Goal: Task Accomplishment & Management: Complete application form

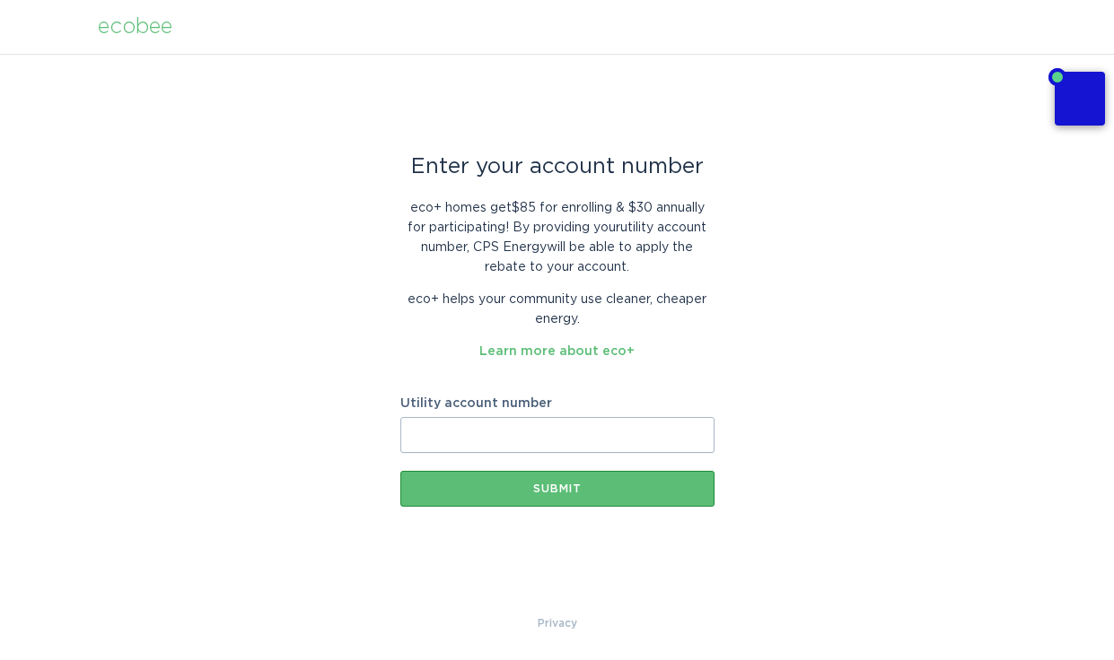
click at [464, 425] on input "Utility account number" at bounding box center [557, 435] width 314 height 36
paste input "text"
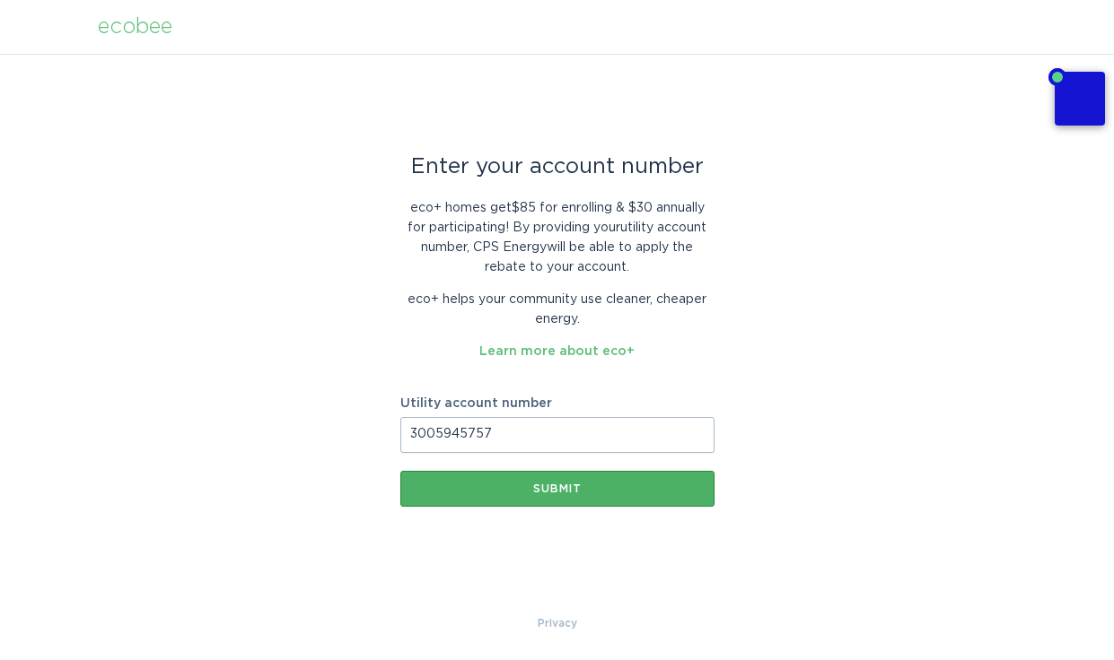
click at [458, 487] on div "Submit" at bounding box center [557, 489] width 296 height 11
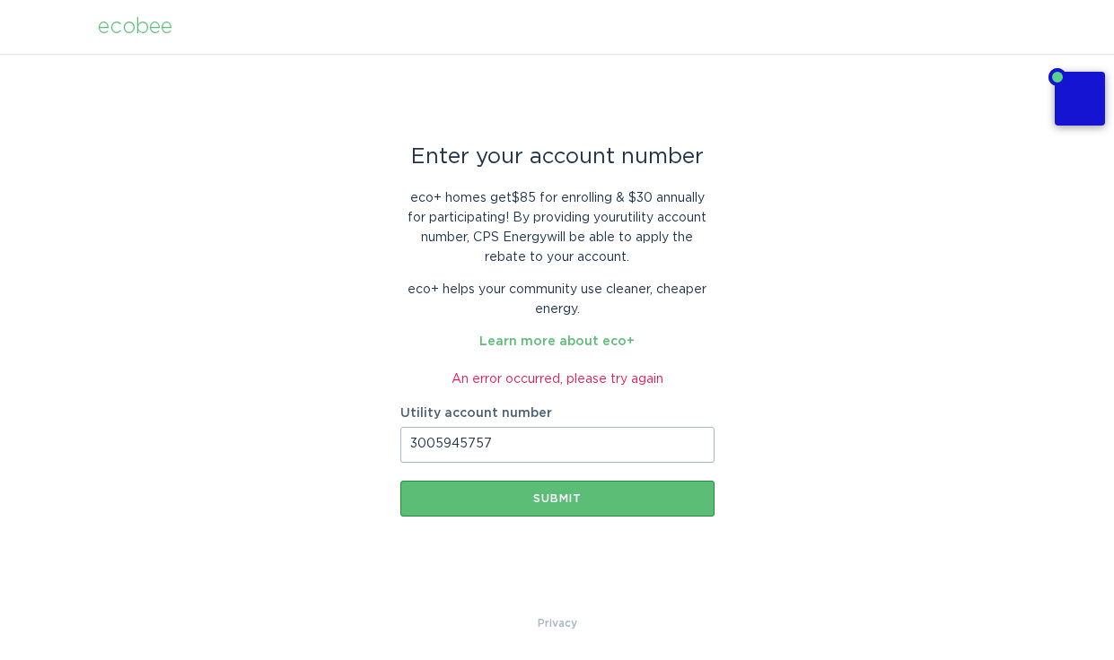
click at [437, 443] on input "3005945757" at bounding box center [557, 445] width 314 height 36
click at [473, 443] on input "300-5945757" at bounding box center [557, 445] width 314 height 36
type input "[PHONE_NUMBER]"
click at [503, 500] on div "Submit" at bounding box center [557, 499] width 296 height 11
click at [136, 29] on div "ecobee" at bounding box center [135, 27] width 74 height 20
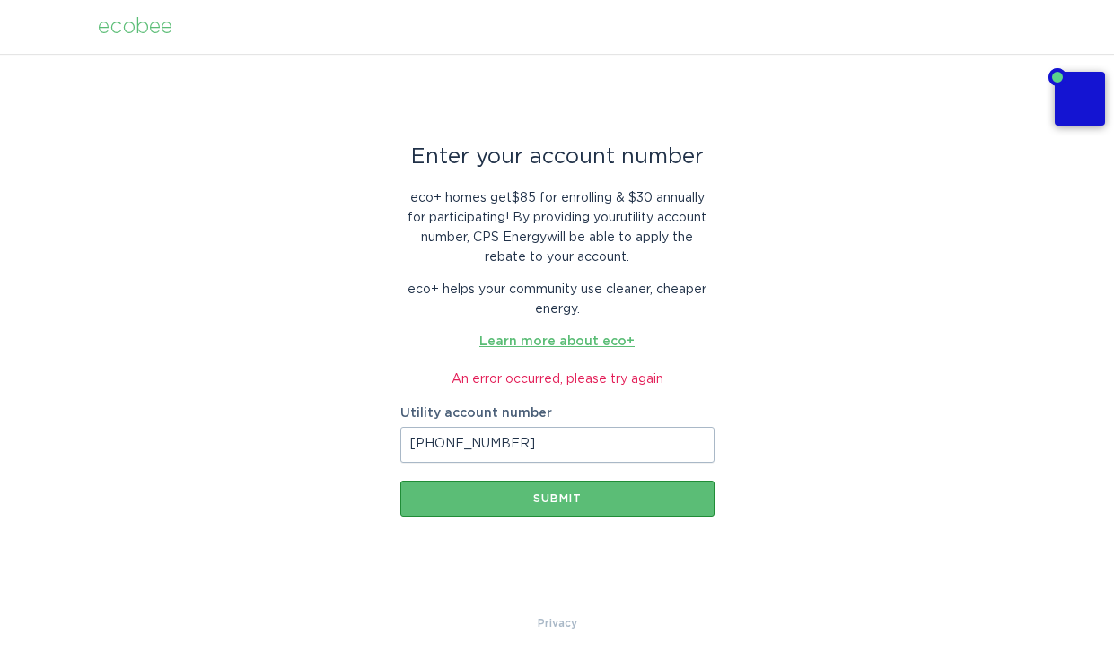
click at [589, 340] on link "Learn more about eco+" at bounding box center [556, 342] width 155 height 13
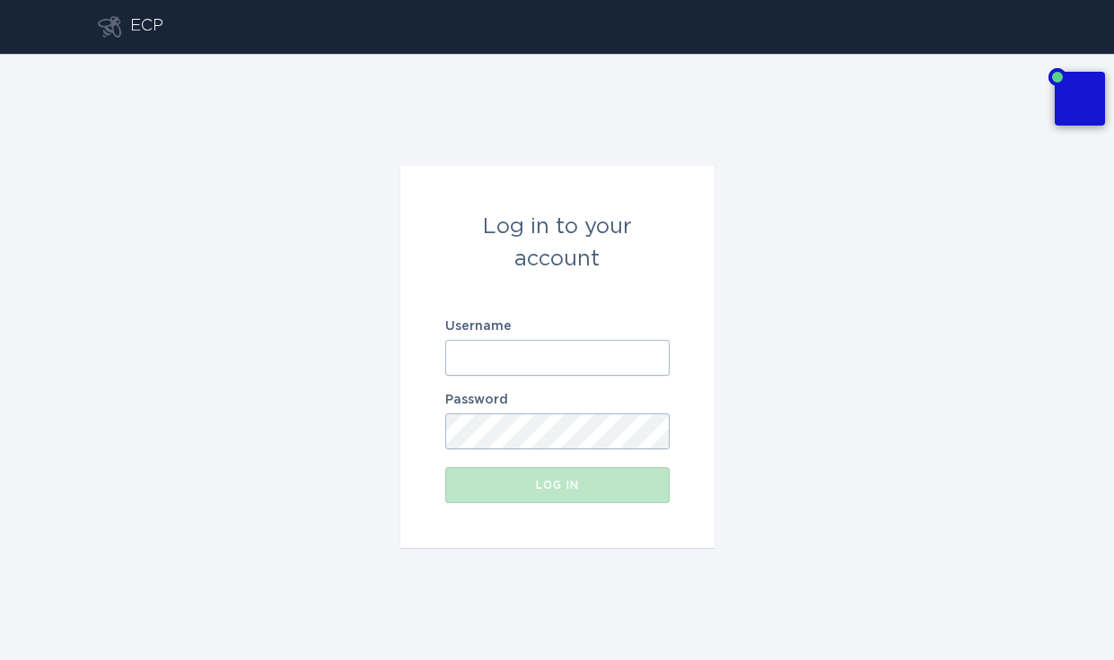
click at [573, 359] on input "Username" at bounding box center [557, 358] width 224 height 36
type input "amber.maclean@gmail.com"
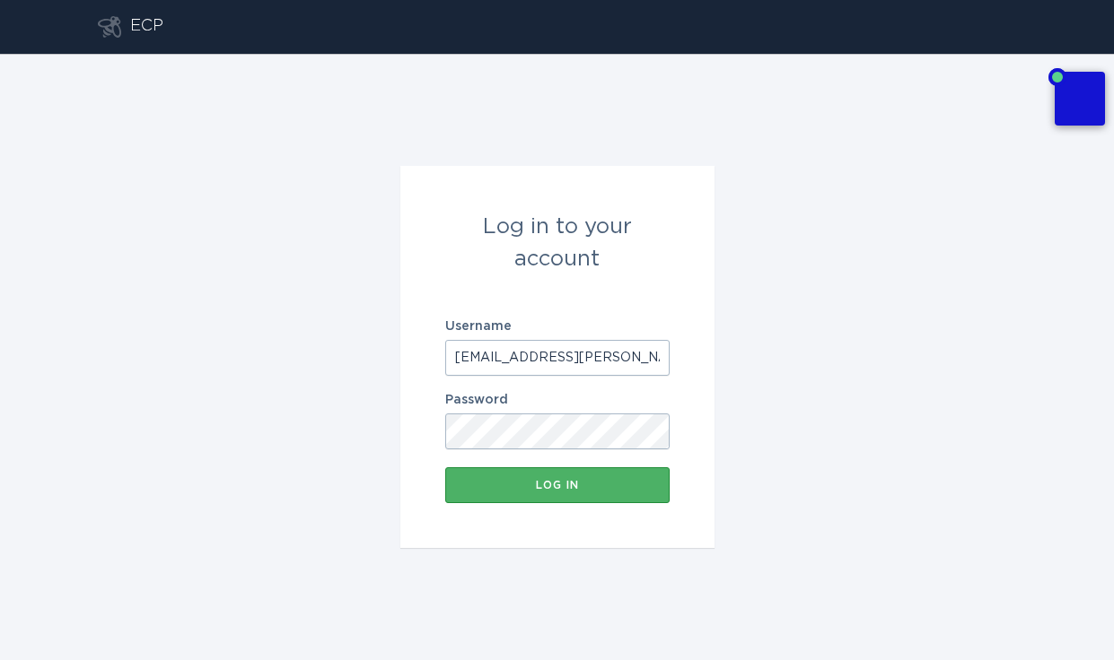
click at [564, 479] on button "Log in" at bounding box center [557, 486] width 224 height 36
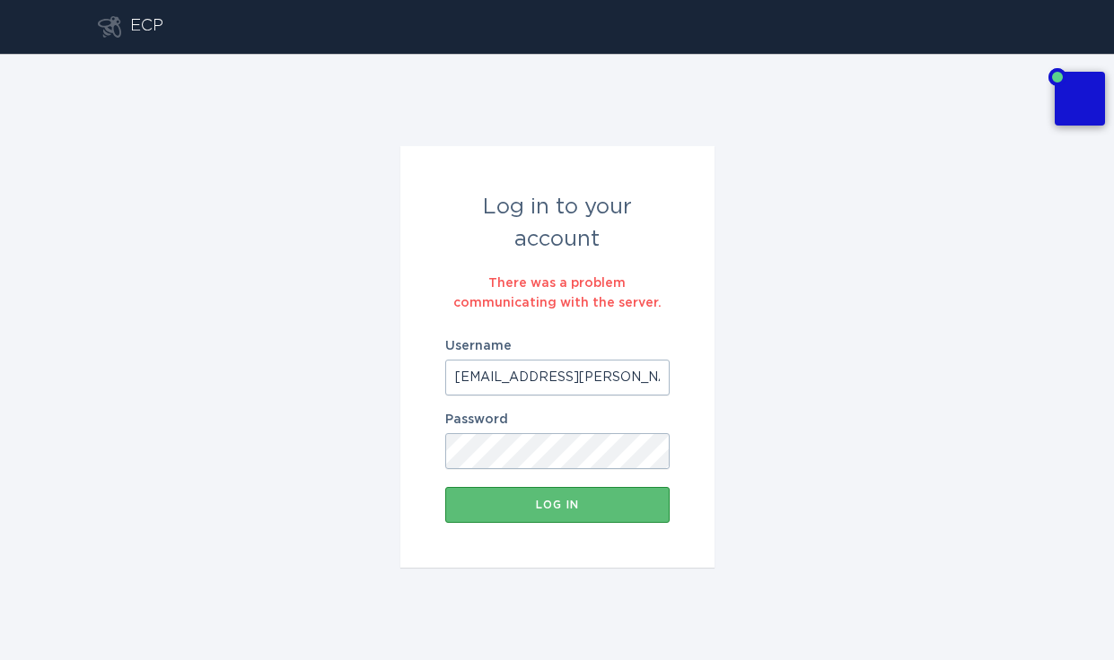
click at [143, 25] on div "ECP" at bounding box center [146, 27] width 33 height 22
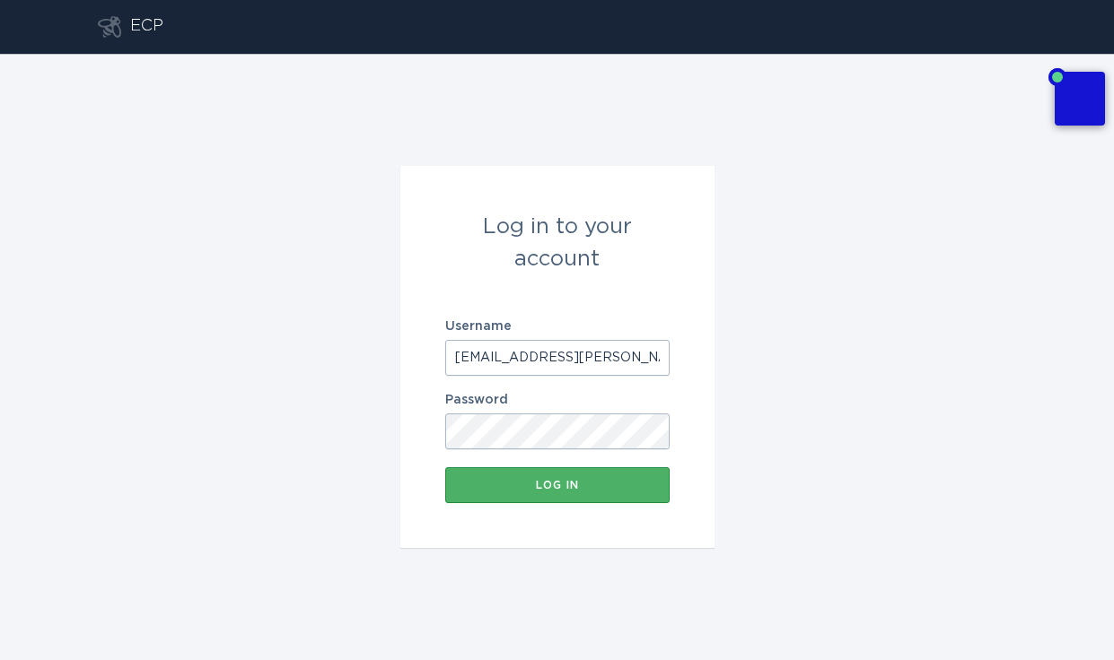
click at [517, 483] on div "Log in" at bounding box center [557, 485] width 206 height 11
